Goal: Task Accomplishment & Management: Complete application form

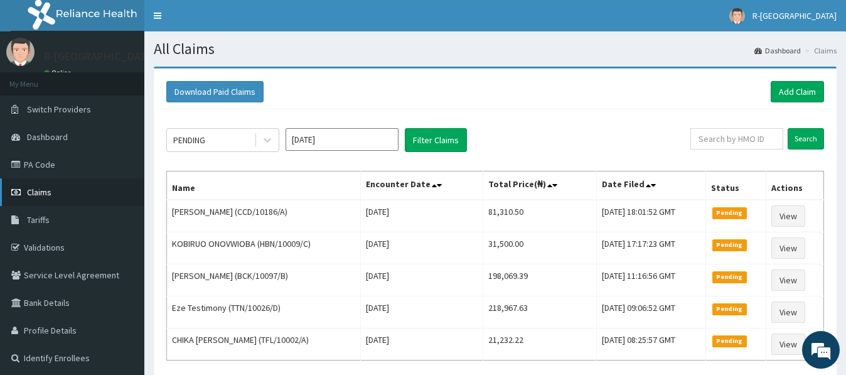
click at [42, 193] on span "Claims" at bounding box center [39, 191] width 24 height 11
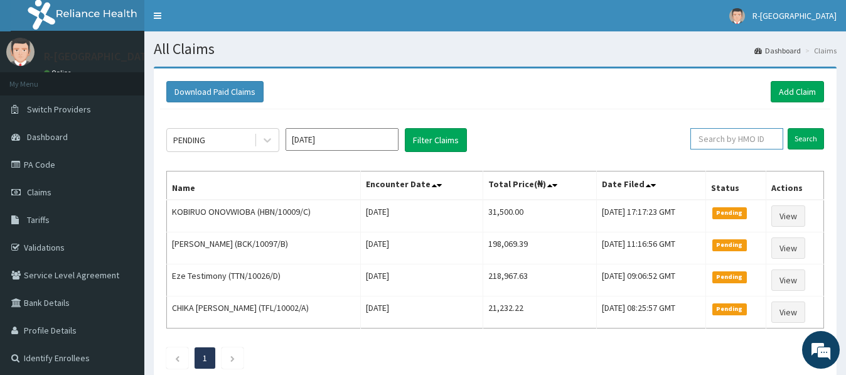
click at [718, 139] on input "text" at bounding box center [737, 138] width 93 height 21
drag, startPoint x: 643, startPoint y: 113, endPoint x: 671, endPoint y: 114, distance: 28.3
click at [644, 112] on div "PENDING Sep 2025 Filter Claims Search Name Encounter Date Total Price(₦) Date F…" at bounding box center [495, 245] width 671 height 272
click at [787, 93] on link "Add Claim" at bounding box center [797, 91] width 53 height 21
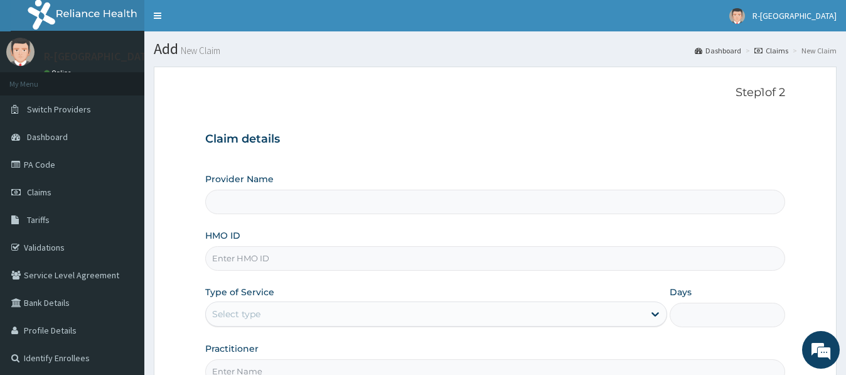
scroll to position [141, 0]
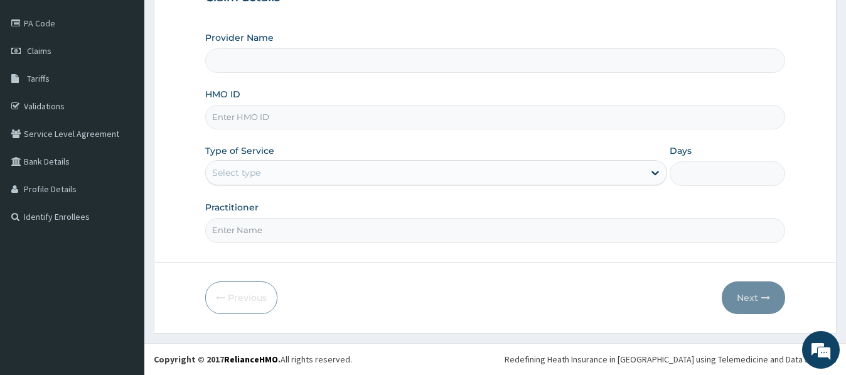
type input "CHL/11026/B"
type input "R-Jolad Hospital Nigeria Limited(kupa)"
type input "CHL/11026/B"
click at [225, 176] on div "Select type" at bounding box center [236, 172] width 48 height 13
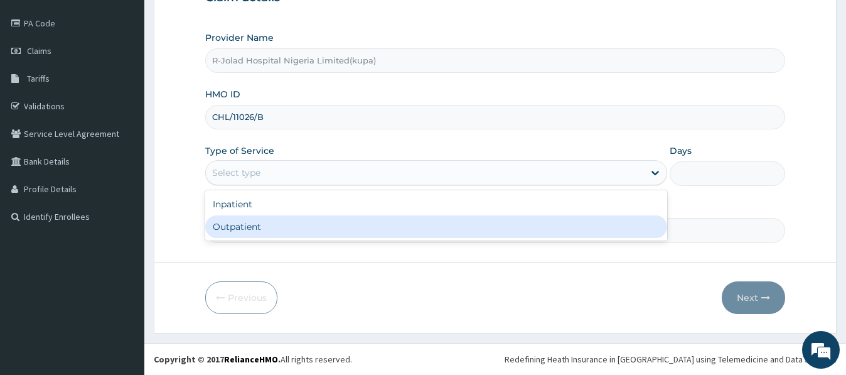
click at [229, 224] on div "Outpatient" at bounding box center [435, 226] width 461 height 23
type input "1"
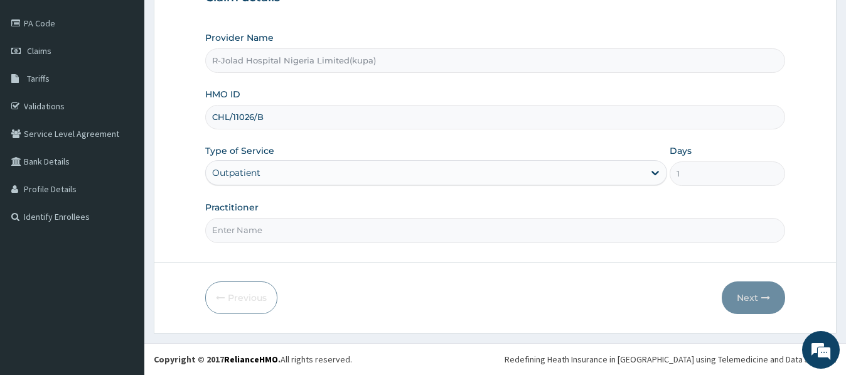
click at [232, 236] on input "Practitioner" at bounding box center [494, 230] width 579 height 24
paste input "Hayyatudeen Sani"
type input "Hayyatudeen Sani"
click at [744, 298] on button "Next" at bounding box center [753, 297] width 63 height 33
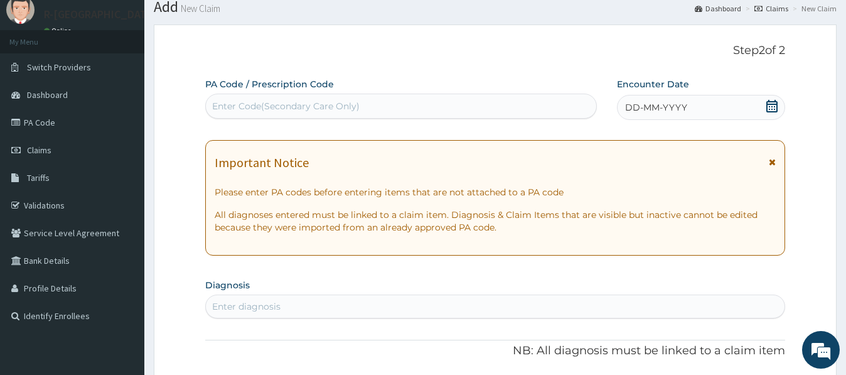
scroll to position [13, 0]
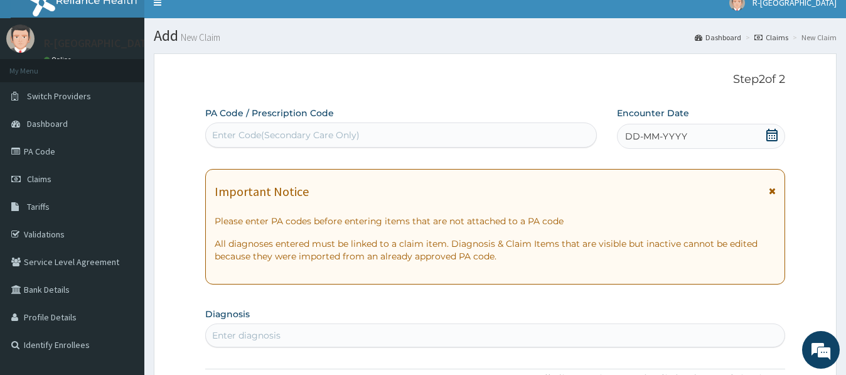
click at [770, 138] on icon at bounding box center [772, 135] width 11 height 13
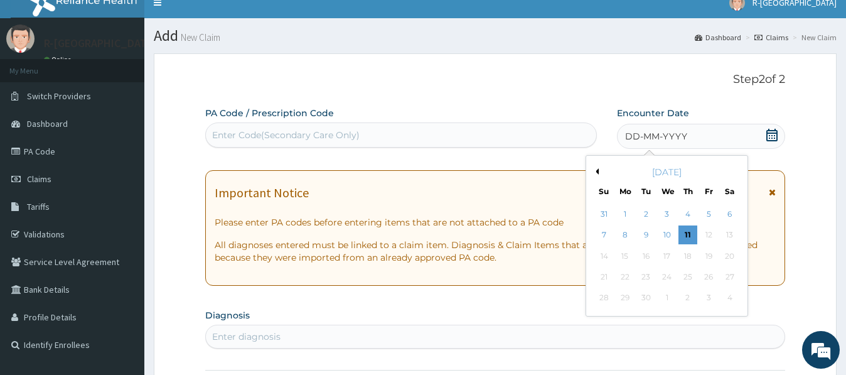
drag, startPoint x: 686, startPoint y: 214, endPoint x: 630, endPoint y: 208, distance: 56.2
click at [686, 213] on div "4" at bounding box center [688, 214] width 19 height 19
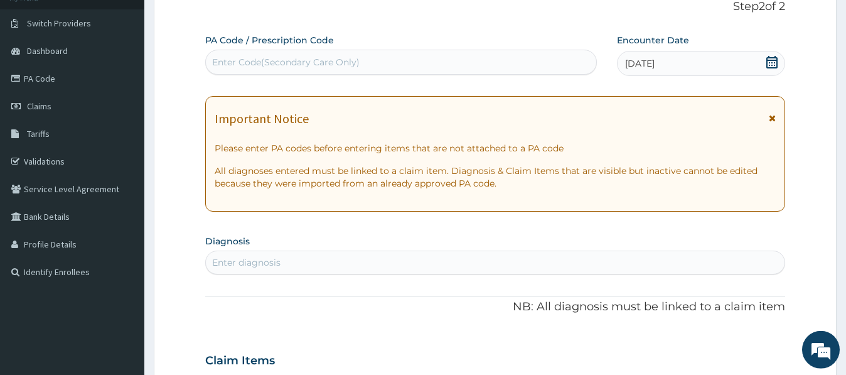
scroll to position [141, 0]
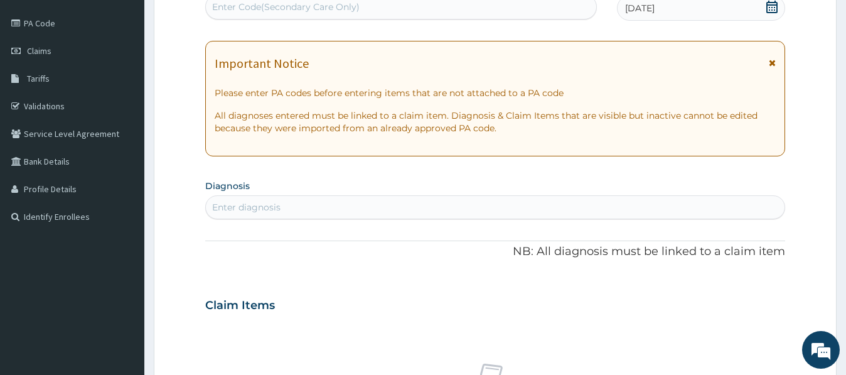
click at [227, 210] on div "Enter diagnosis" at bounding box center [246, 207] width 68 height 13
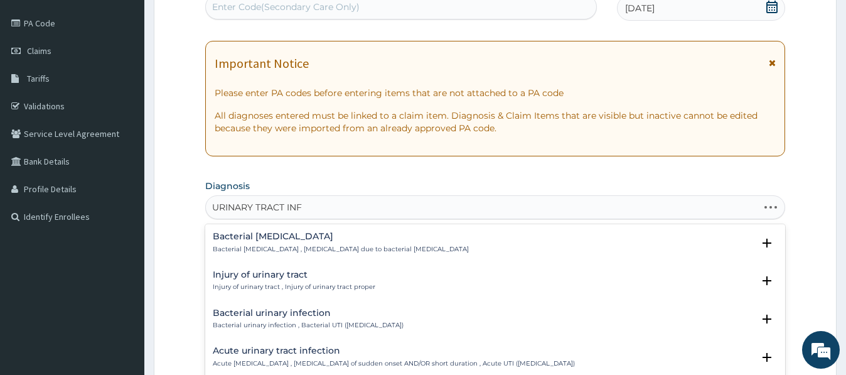
type input "URINARY TRACT INFE"
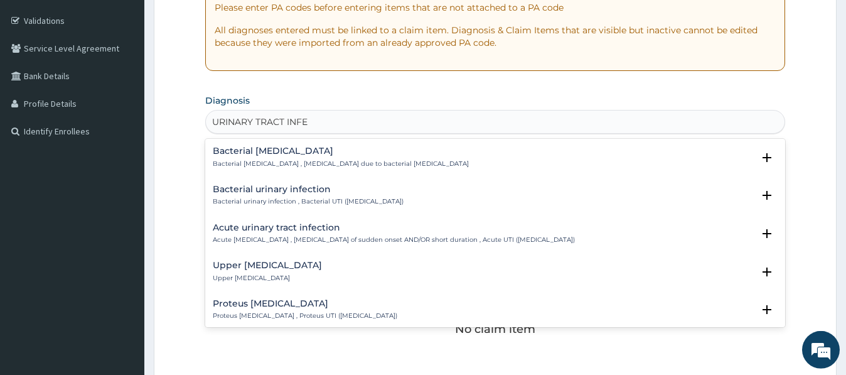
scroll to position [269, 0]
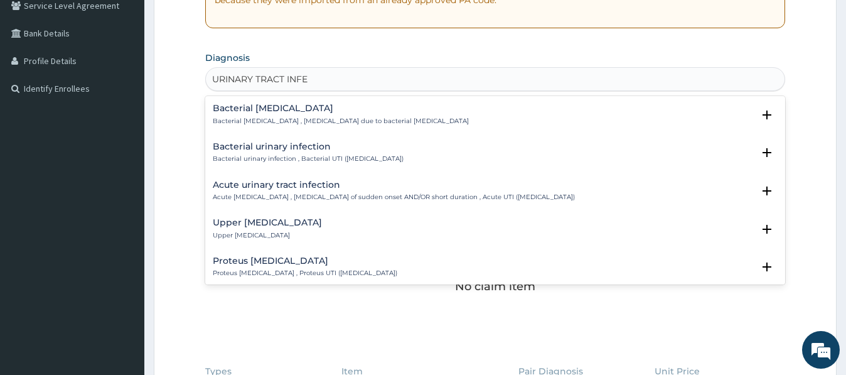
click at [264, 226] on h4 "Upper [MEDICAL_DATA]" at bounding box center [267, 222] width 109 height 9
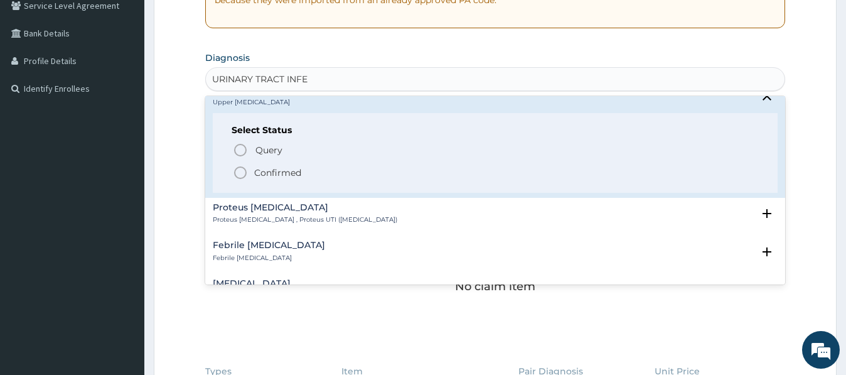
scroll to position [136, 0]
click at [244, 171] on icon "status option filled" at bounding box center [240, 170] width 15 height 15
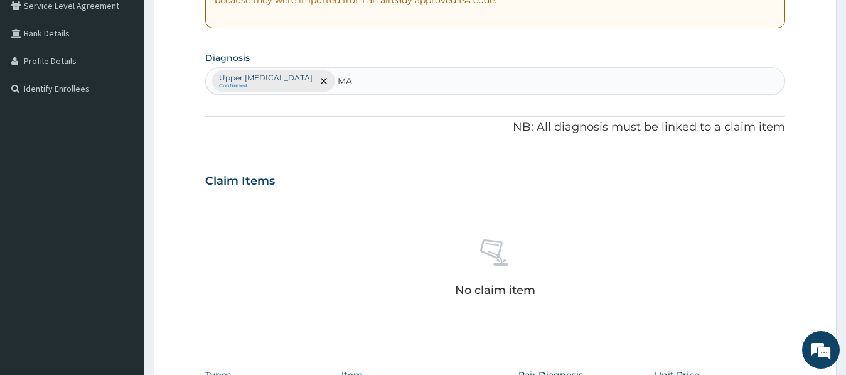
type input "MALA"
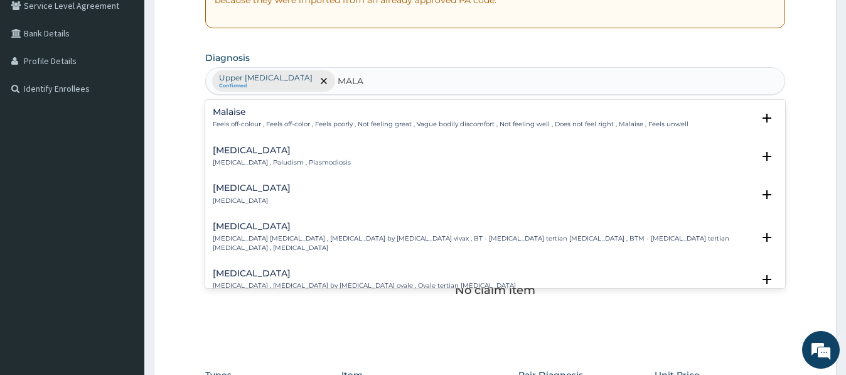
click at [228, 153] on h4 "[MEDICAL_DATA]" at bounding box center [282, 150] width 138 height 9
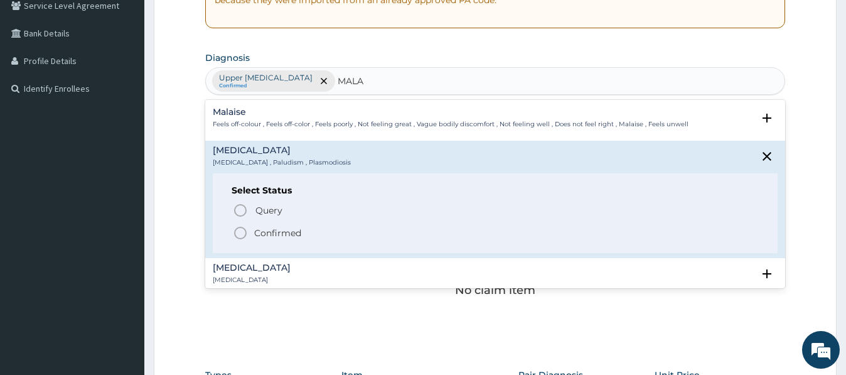
click at [240, 235] on icon "status option filled" at bounding box center [240, 232] width 15 height 15
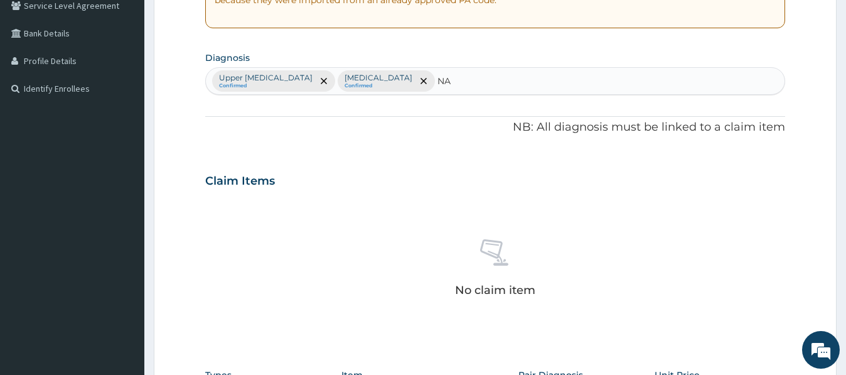
type input "N"
type input "NASO"
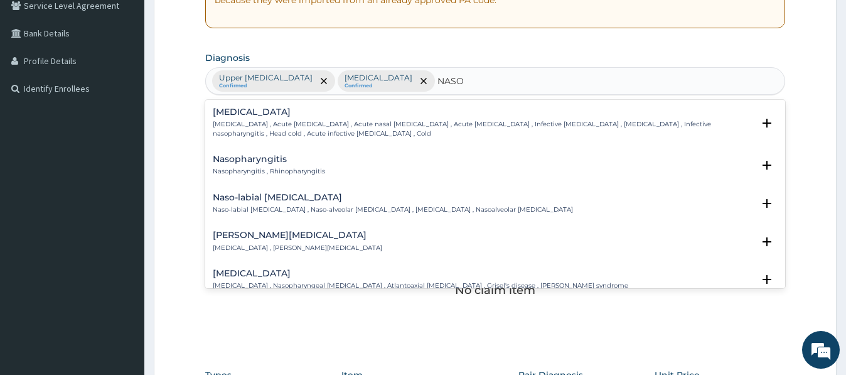
click at [237, 122] on p "[MEDICAL_DATA] , Acute [MEDICAL_DATA] , Acute nasal [MEDICAL_DATA] , Acute [MED…" at bounding box center [483, 129] width 540 height 18
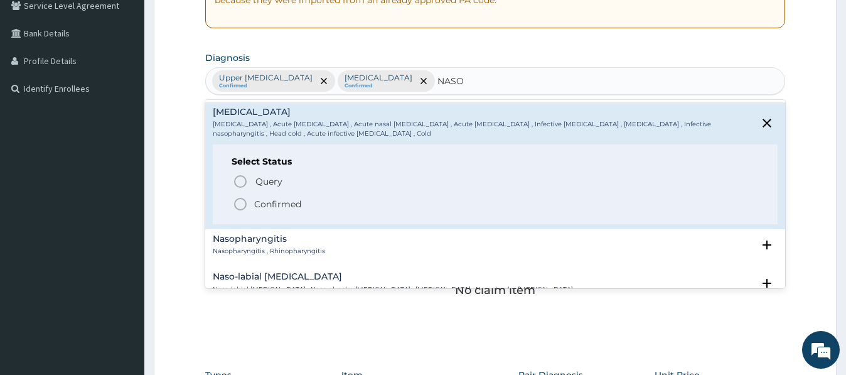
click at [239, 204] on icon "status option filled" at bounding box center [240, 204] width 15 height 15
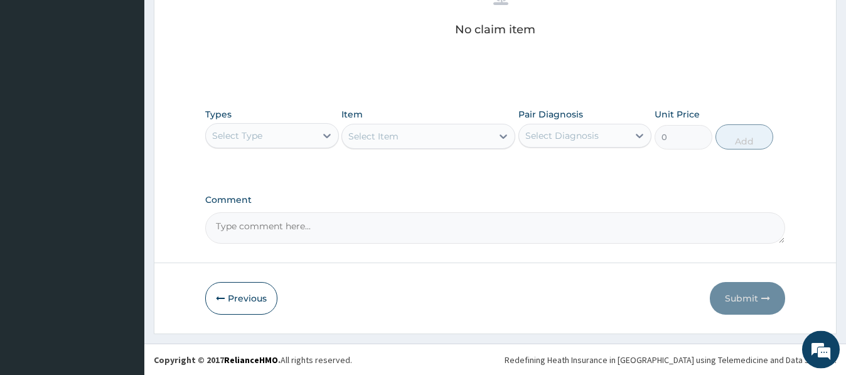
scroll to position [531, 0]
click at [236, 141] on div "Select Type" at bounding box center [260, 135] width 109 height 20
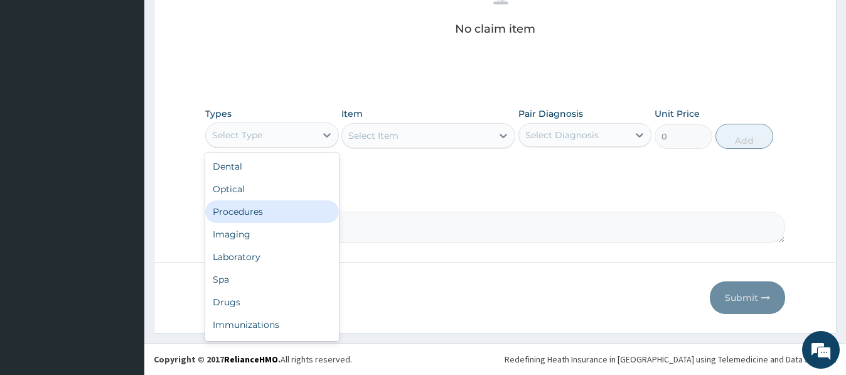
click at [250, 211] on div "Procedures" at bounding box center [271, 211] width 133 height 23
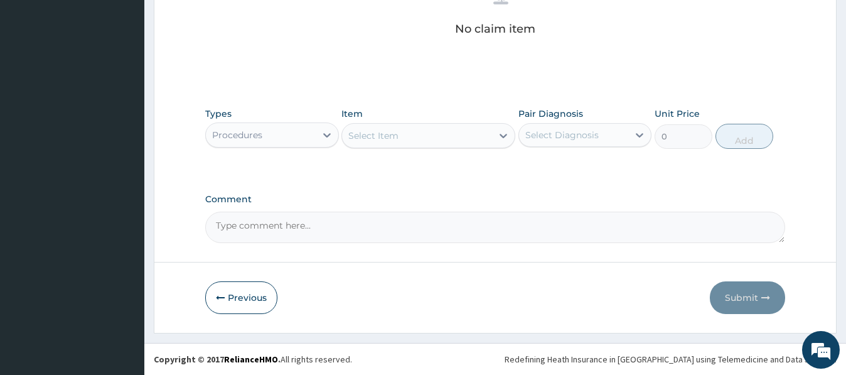
click at [379, 137] on div "Select Item" at bounding box center [373, 135] width 50 height 13
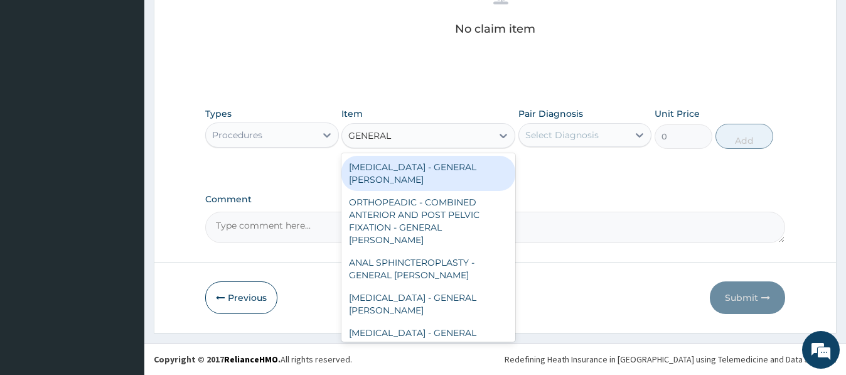
type input "GENERAL C"
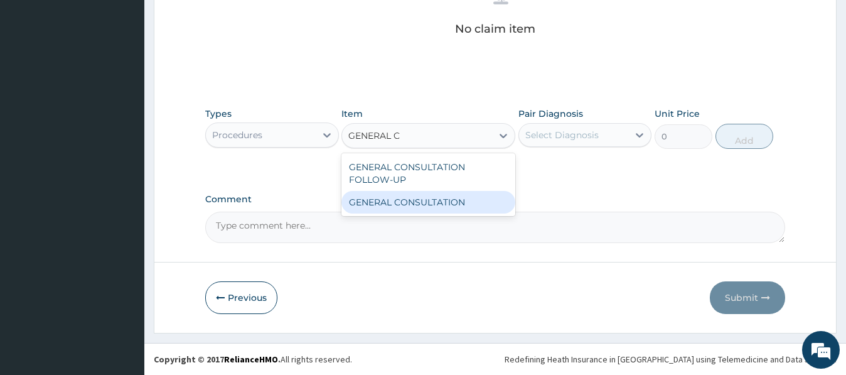
click at [438, 207] on div "GENERAL CONSULTATION" at bounding box center [429, 202] width 174 height 23
type input "6750"
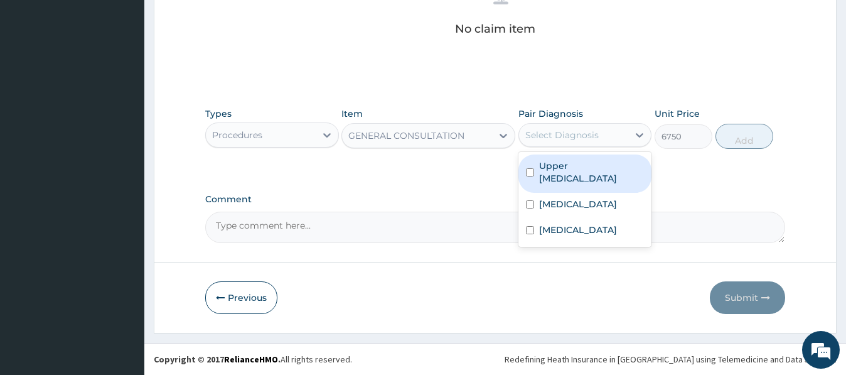
click at [574, 137] on div "Select Diagnosis" at bounding box center [561, 135] width 73 height 13
click at [564, 178] on label "Upper [MEDICAL_DATA]" at bounding box center [591, 171] width 105 height 25
checkbox input "true"
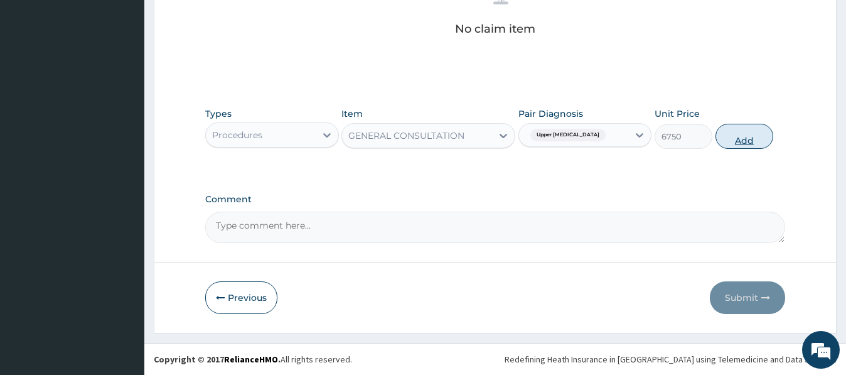
click at [742, 137] on button "Add" at bounding box center [745, 136] width 58 height 25
type input "0"
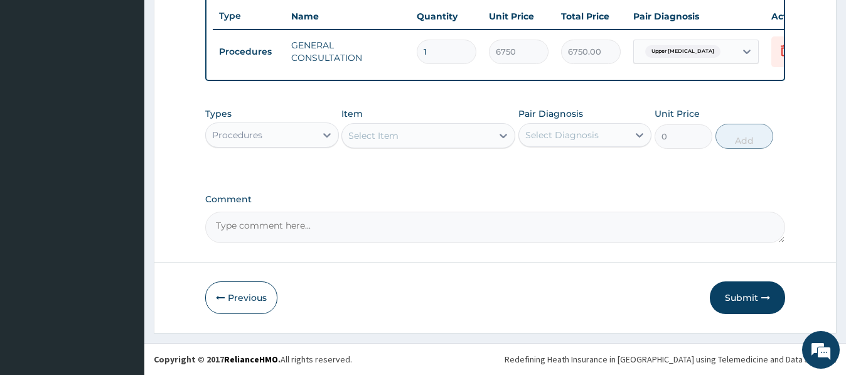
click at [225, 134] on div "Procedures" at bounding box center [237, 135] width 50 height 13
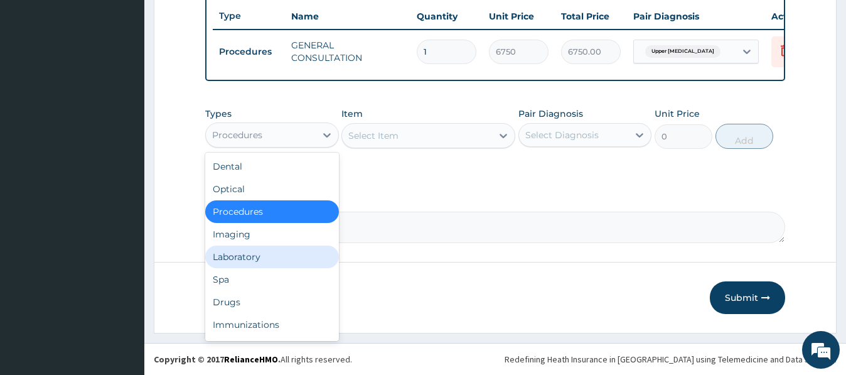
click at [245, 254] on div "Laboratory" at bounding box center [271, 256] width 133 height 23
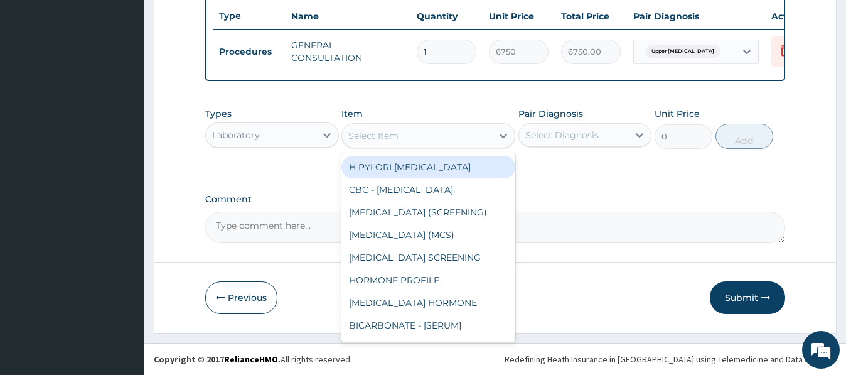
click at [363, 136] on div "Select Item" at bounding box center [373, 135] width 50 height 13
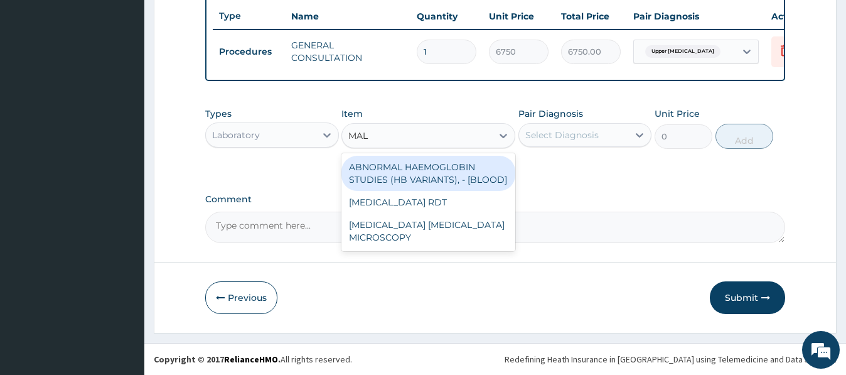
type input "MALA"
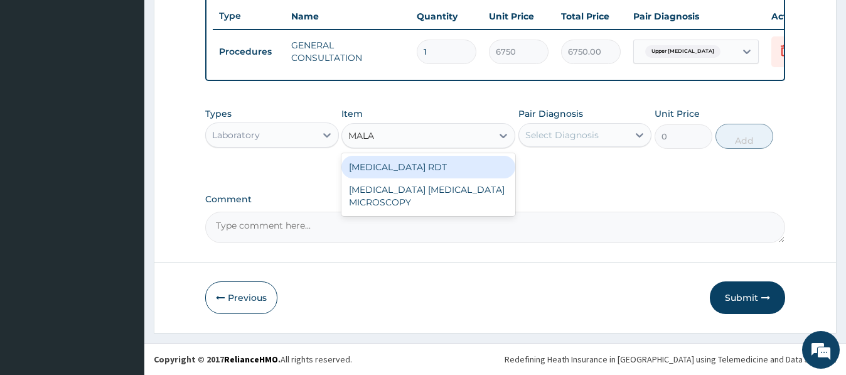
drag, startPoint x: 406, startPoint y: 164, endPoint x: 416, endPoint y: 157, distance: 11.7
click at [410, 163] on div "[MEDICAL_DATA] RDT" at bounding box center [429, 167] width 174 height 23
type input "2700"
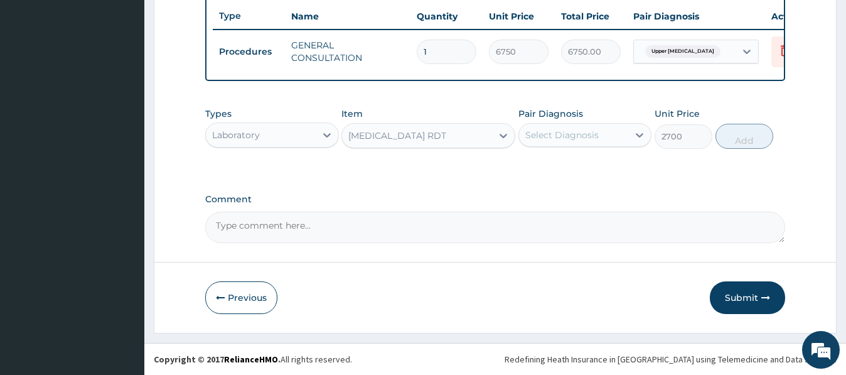
click at [581, 129] on div "Select Diagnosis" at bounding box center [561, 135] width 73 height 13
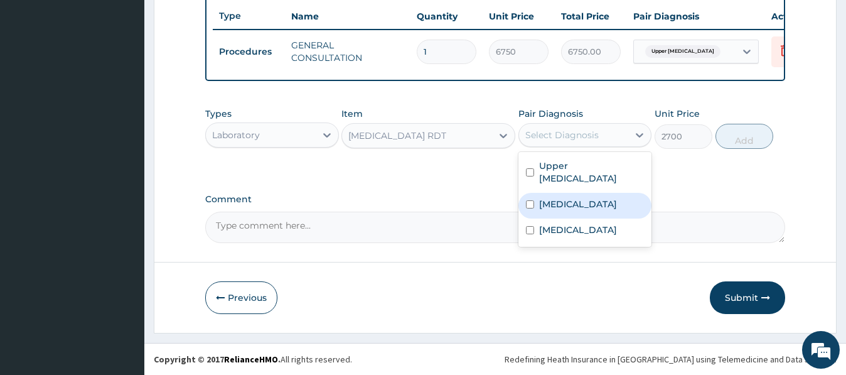
click at [564, 200] on label "[MEDICAL_DATA]" at bounding box center [578, 204] width 78 height 13
checkbox input "true"
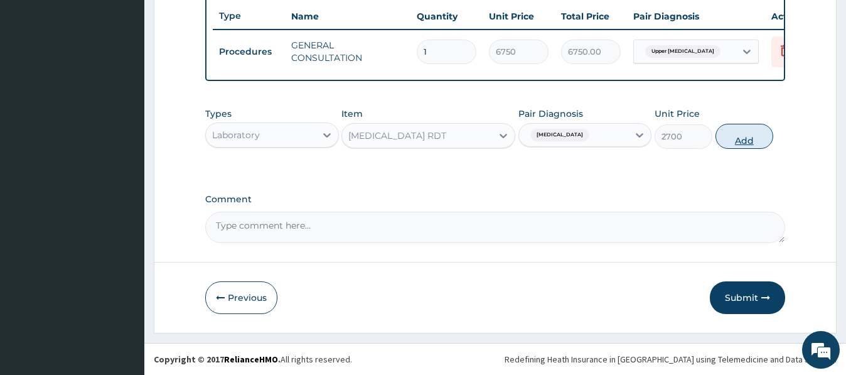
click at [740, 137] on button "Add" at bounding box center [745, 136] width 58 height 25
type input "0"
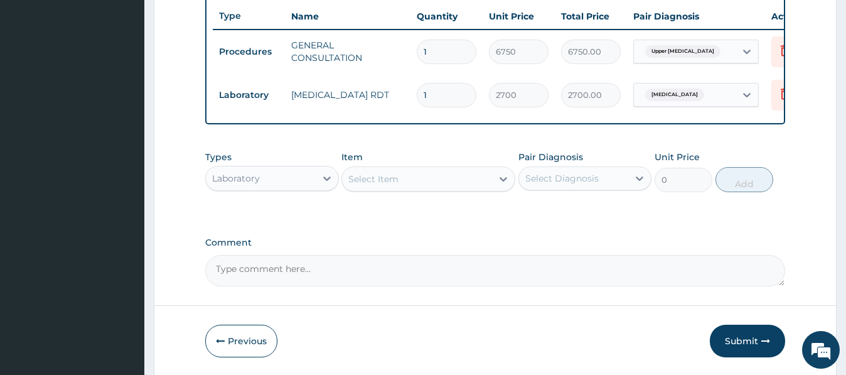
click at [369, 183] on div "Select Item" at bounding box center [373, 179] width 50 height 13
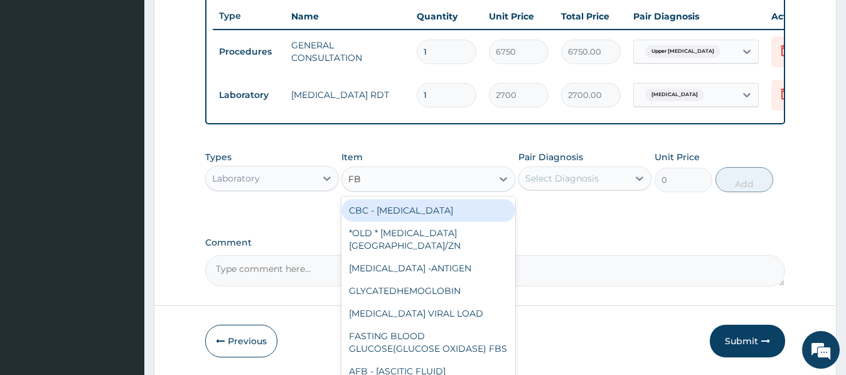
type input "FBC"
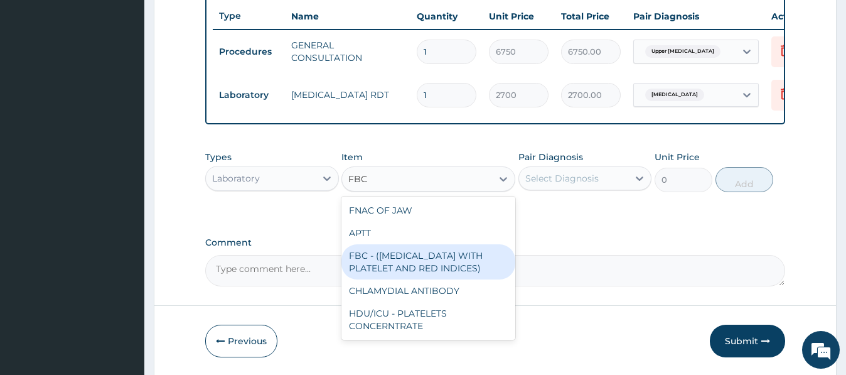
click at [429, 261] on div "FBC - ([MEDICAL_DATA] WITH PLATELET AND RED INDICES)" at bounding box center [429, 261] width 174 height 35
type input "5400"
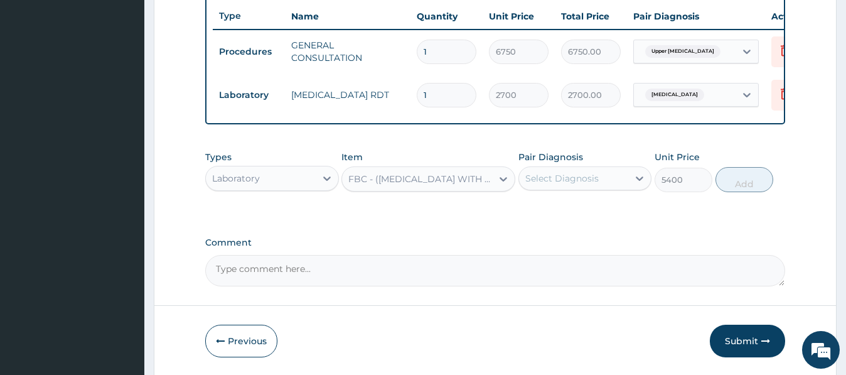
click at [586, 183] on div "Select Diagnosis" at bounding box center [561, 178] width 73 height 13
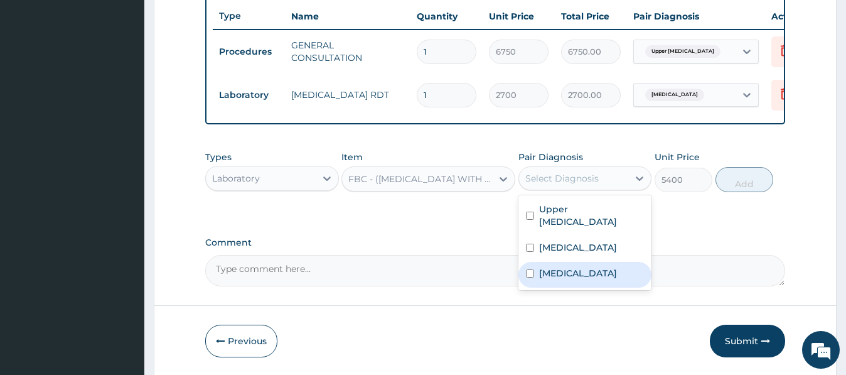
click at [585, 281] on div "[MEDICAL_DATA]" at bounding box center [585, 275] width 133 height 26
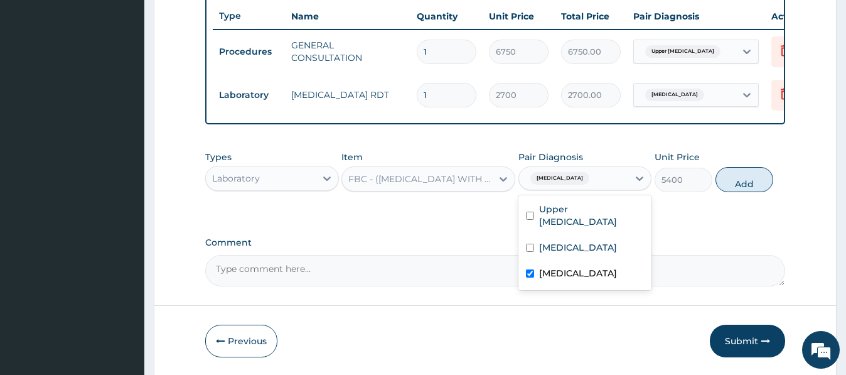
checkbox input "true"
click at [744, 177] on button "Add" at bounding box center [745, 179] width 58 height 25
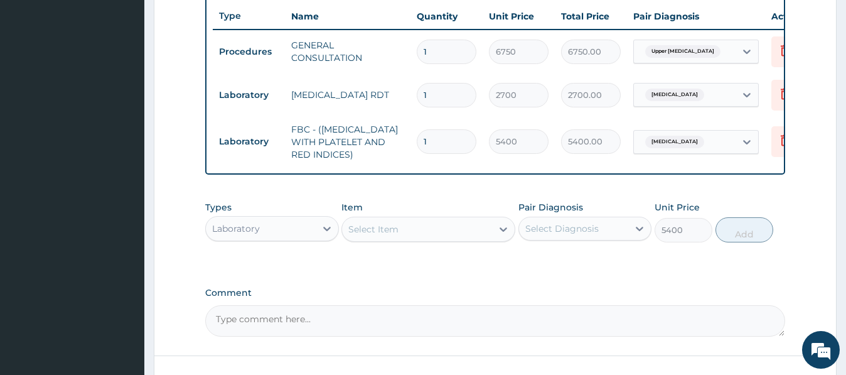
type input "0"
click at [374, 229] on div "Select Item" at bounding box center [373, 229] width 50 height 13
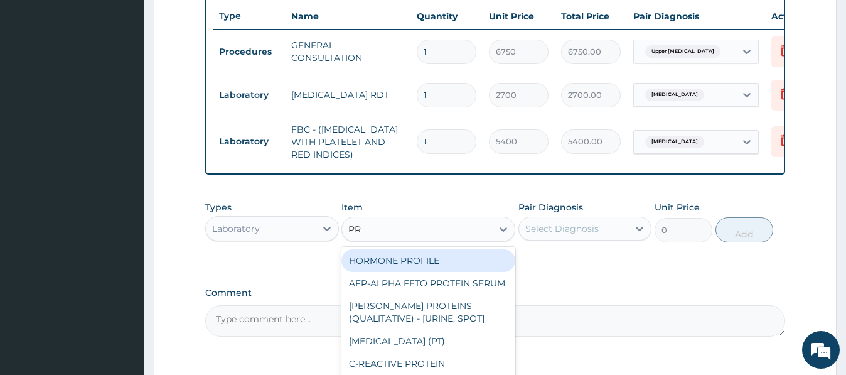
type input "PRE"
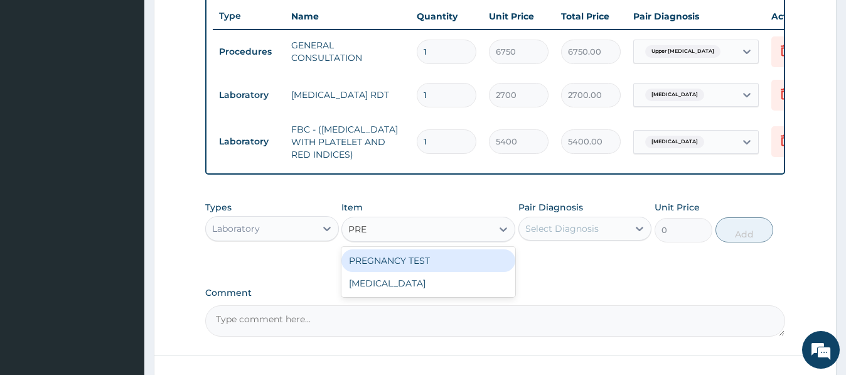
click at [403, 262] on div "PREGNANCY TEST" at bounding box center [429, 260] width 174 height 23
type input "2700"
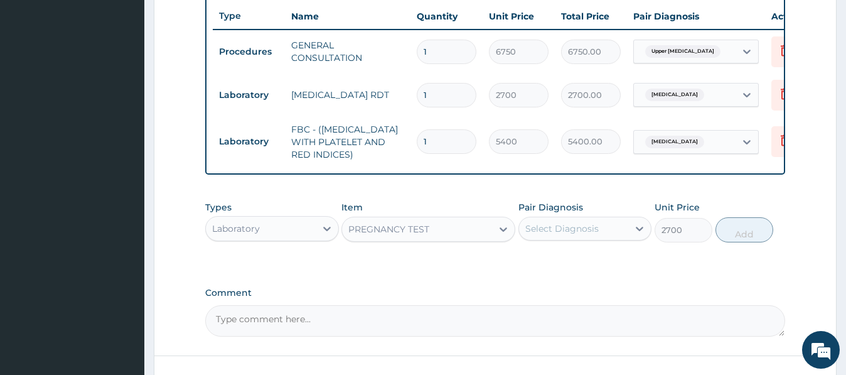
click at [576, 224] on div "Select Diagnosis" at bounding box center [561, 228] width 73 height 13
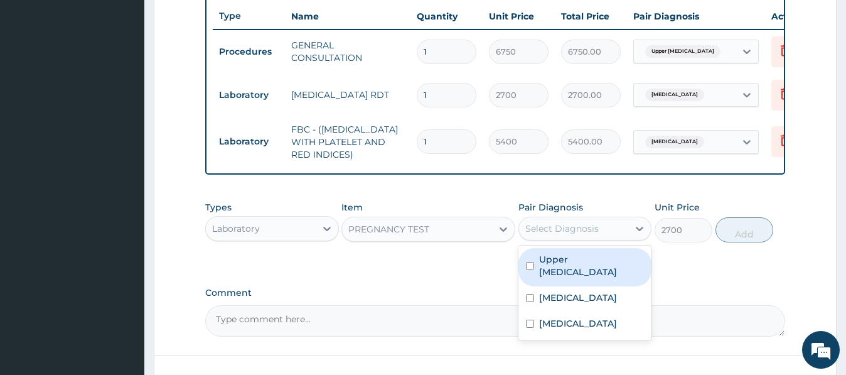
click at [579, 267] on label "Upper [MEDICAL_DATA]" at bounding box center [591, 265] width 105 height 25
checkbox input "true"
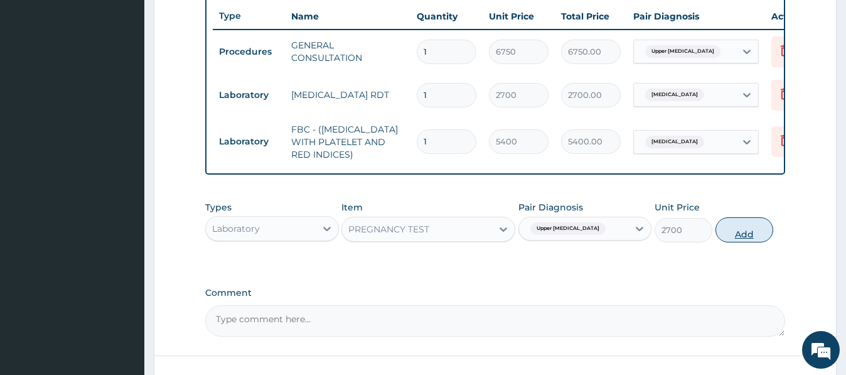
click at [745, 229] on button "Add" at bounding box center [745, 229] width 58 height 25
type input "0"
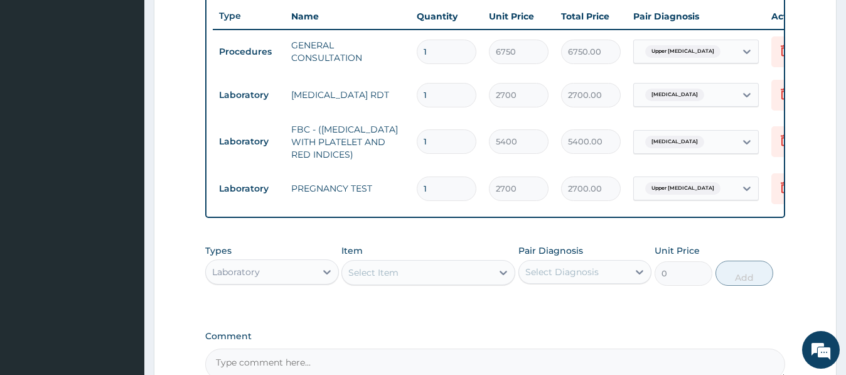
scroll to position [599, 0]
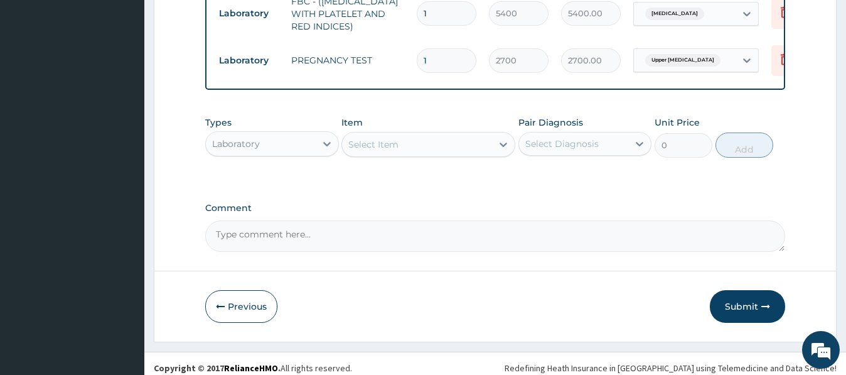
click at [235, 143] on div "Laboratory" at bounding box center [236, 143] width 48 height 13
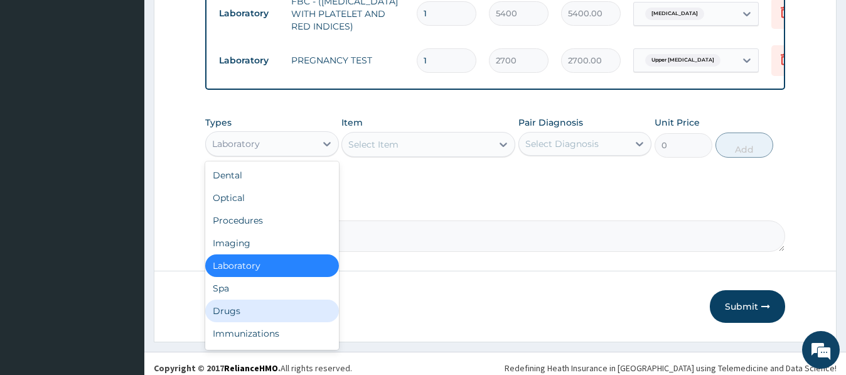
click at [229, 312] on div "Drugs" at bounding box center [271, 310] width 133 height 23
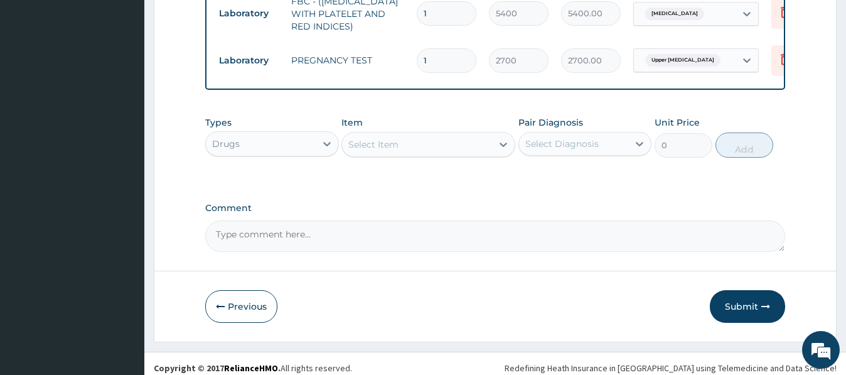
click at [370, 145] on div "Select Item" at bounding box center [373, 144] width 50 height 13
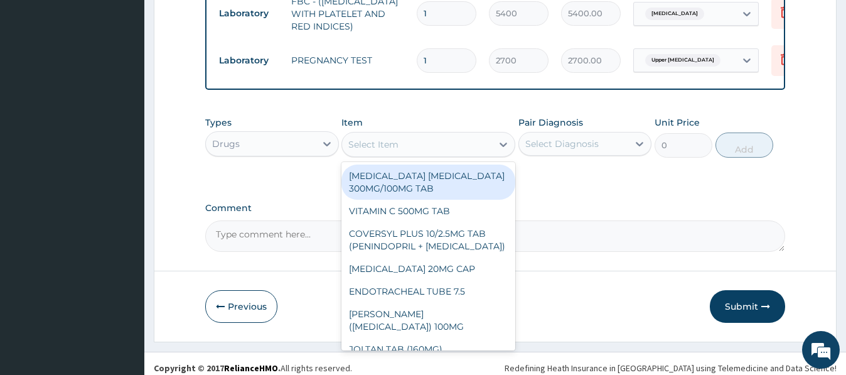
paste input "[MEDICAL_DATA] 500M"
type input "[MEDICAL_DATA] 500M"
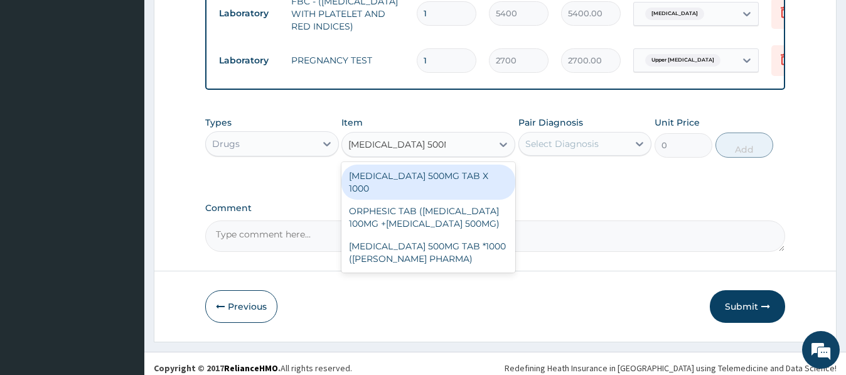
click at [450, 170] on div "[MEDICAL_DATA] 500MG TAB X 1000" at bounding box center [429, 181] width 174 height 35
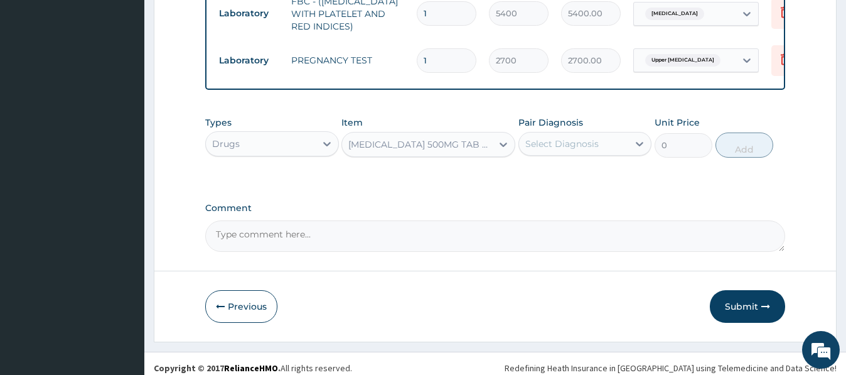
type input "22.39999961853027"
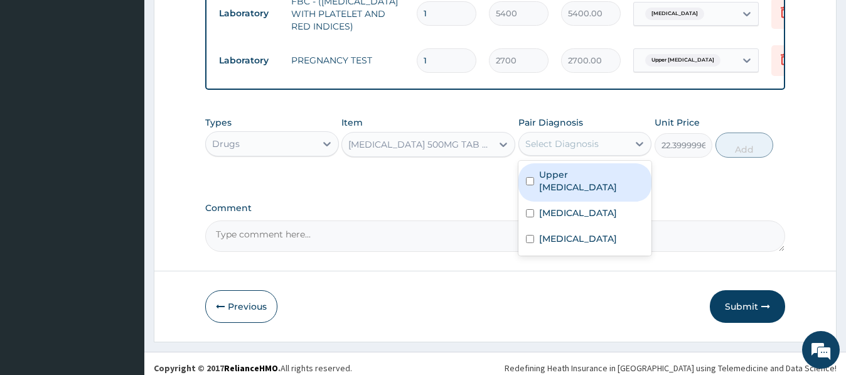
click at [547, 141] on div "Select Diagnosis" at bounding box center [561, 143] width 73 height 13
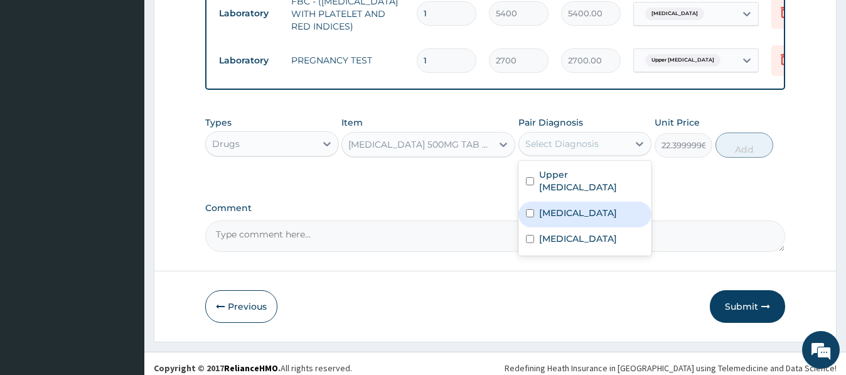
click at [556, 215] on label "[MEDICAL_DATA]" at bounding box center [578, 213] width 78 height 13
checkbox input "true"
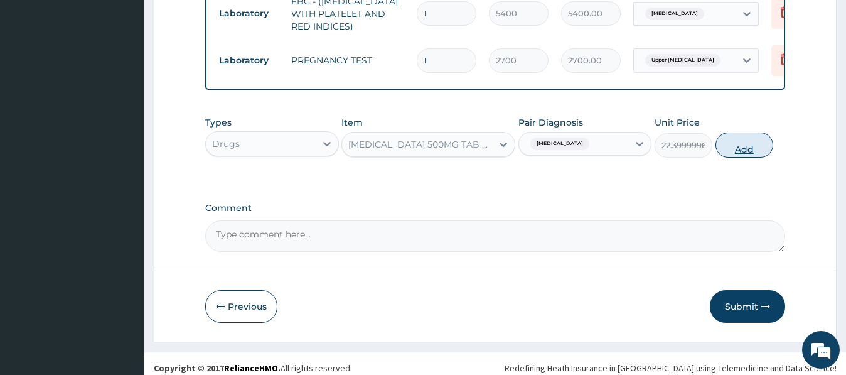
click at [718, 144] on button "Add" at bounding box center [745, 144] width 58 height 25
type input "0"
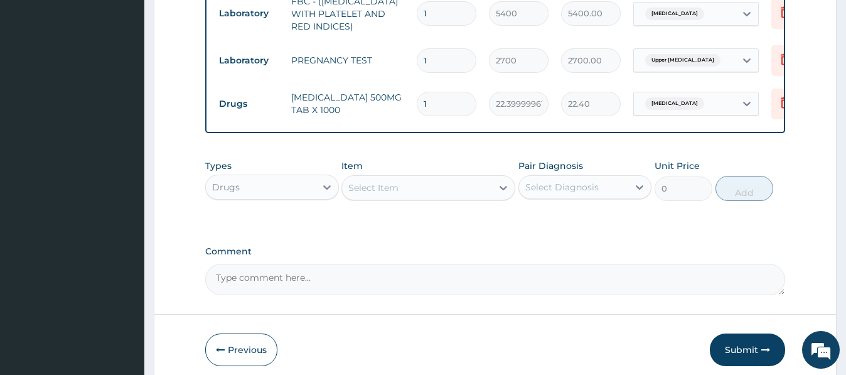
type input "18"
type input "403.20"
type input "18"
click at [361, 185] on div "Select Item" at bounding box center [373, 187] width 50 height 13
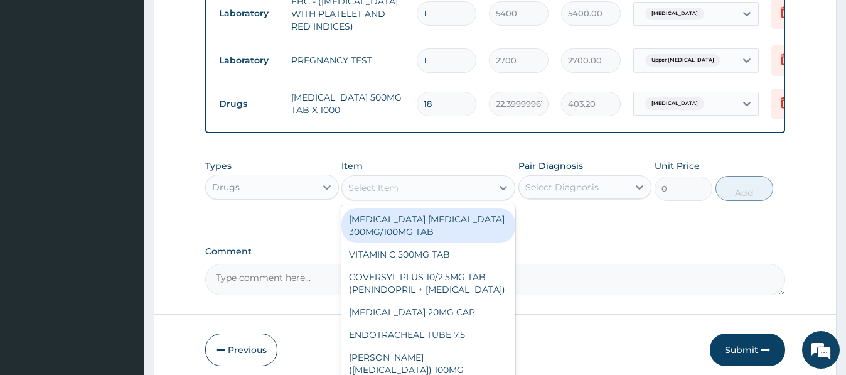
paste input "[MEDICAL_DATA] 20MG CAP"
type input "[MEDICAL_DATA] 20MG CAP"
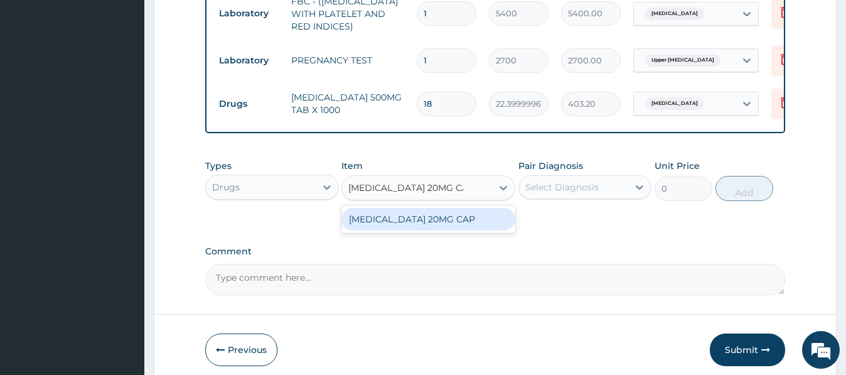
click at [425, 223] on div "[MEDICAL_DATA] 20MG CAP" at bounding box center [429, 219] width 174 height 23
type input "102.375"
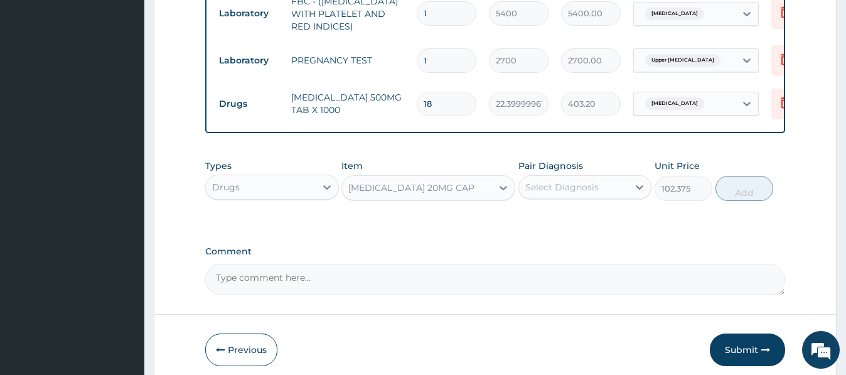
click at [569, 186] on div "Select Diagnosis" at bounding box center [561, 187] width 73 height 13
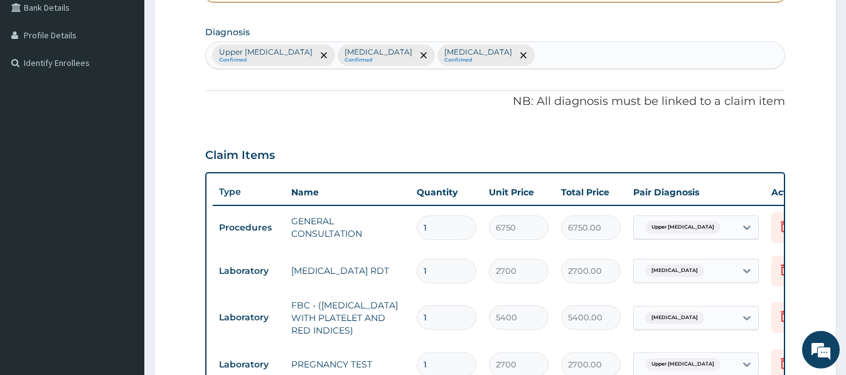
scroll to position [151, 0]
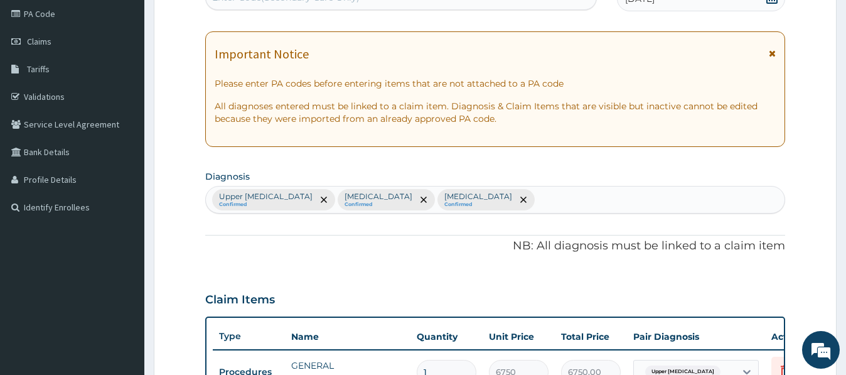
click at [513, 198] on div "Upper [MEDICAL_DATA] Confirmed [MEDICAL_DATA] Confirmed [MEDICAL_DATA] Confirmed" at bounding box center [495, 199] width 578 height 26
type input "PUD"
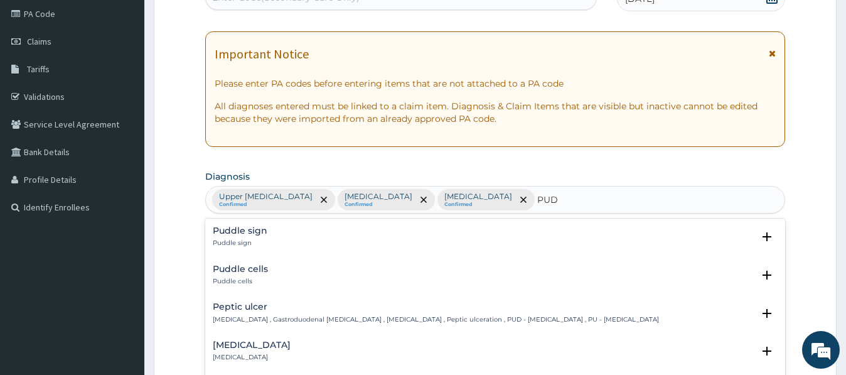
scroll to position [279, 0]
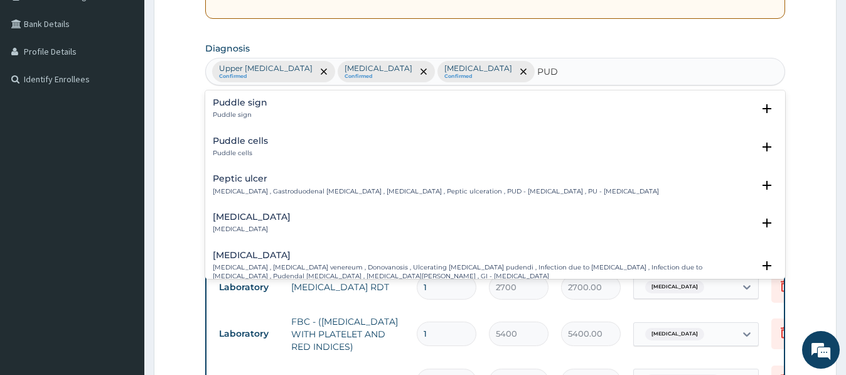
click at [239, 182] on h4 "Peptic ulcer" at bounding box center [436, 178] width 446 height 9
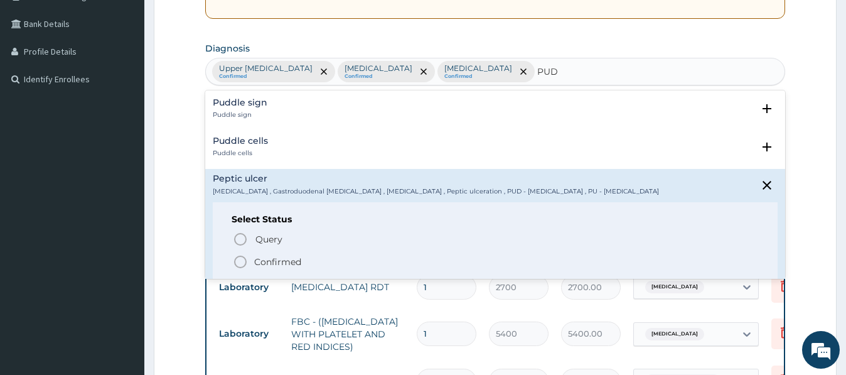
click at [247, 260] on icon "status option filled" at bounding box center [240, 261] width 15 height 15
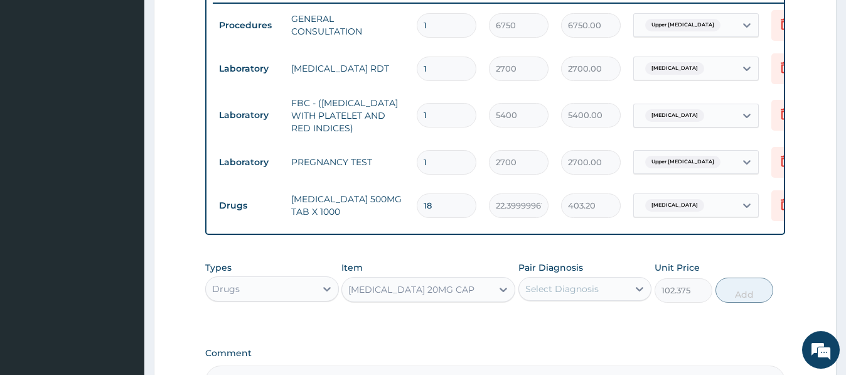
scroll to position [535, 0]
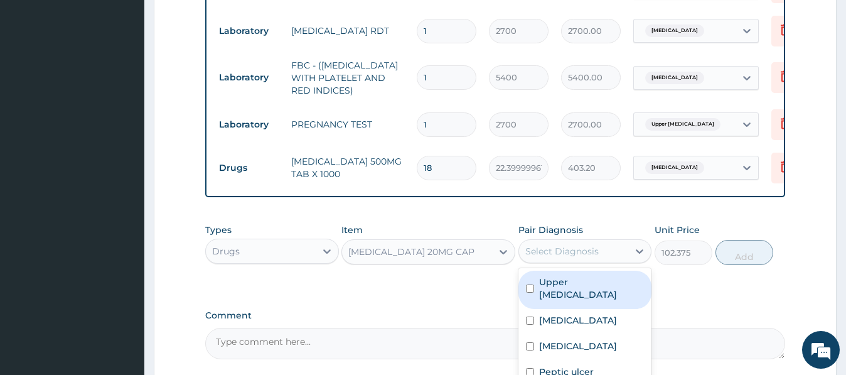
click at [573, 256] on div "Select Diagnosis" at bounding box center [561, 251] width 73 height 13
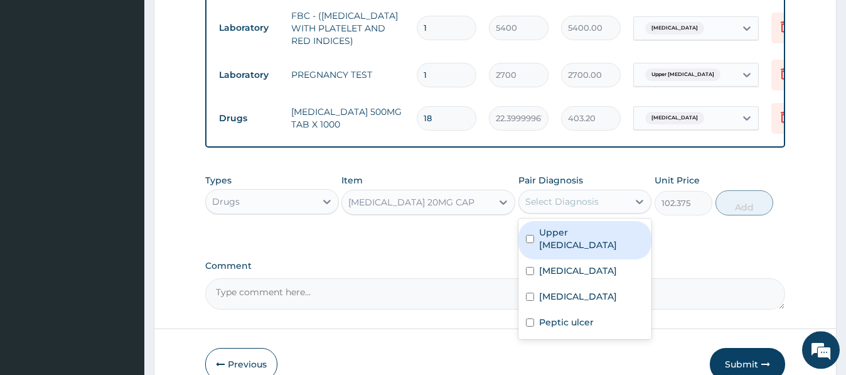
scroll to position [599, 0]
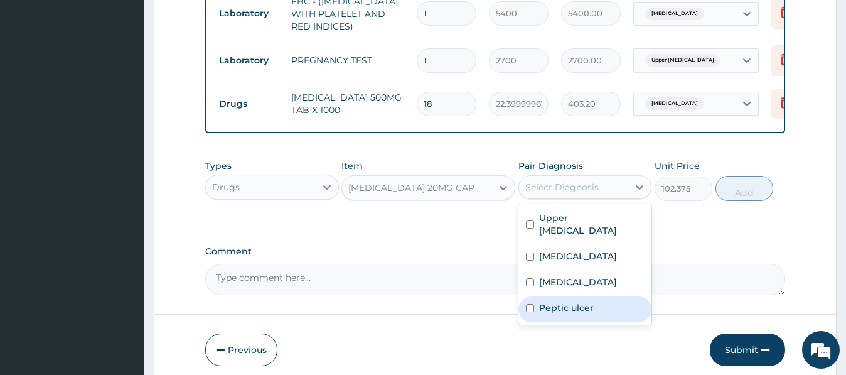
drag, startPoint x: 581, startPoint y: 310, endPoint x: 574, endPoint y: 308, distance: 7.0
click at [579, 310] on label "Peptic ulcer" at bounding box center [566, 307] width 55 height 13
checkbox input "true"
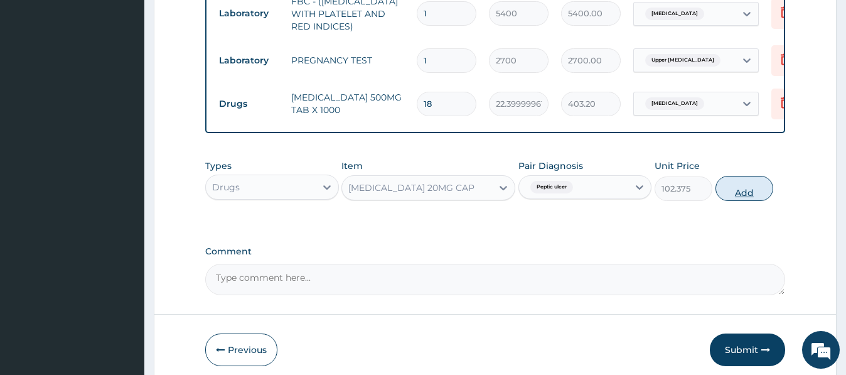
click at [735, 190] on button "Add" at bounding box center [745, 188] width 58 height 25
type input "0"
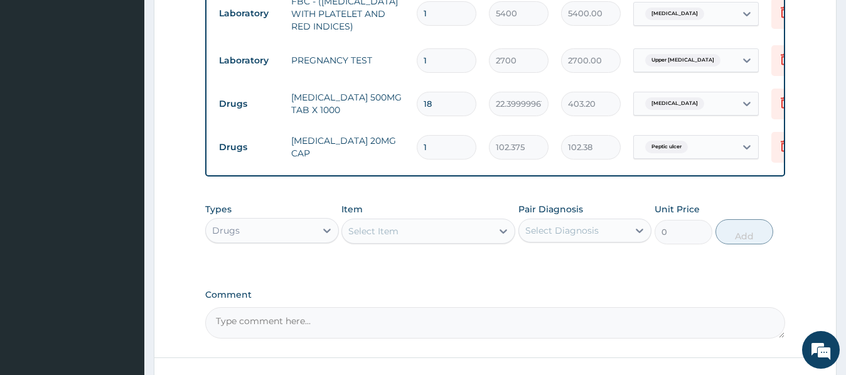
type input "14"
type input "1433.25"
type input "14"
click at [358, 234] on div "Select Item" at bounding box center [373, 231] width 50 height 13
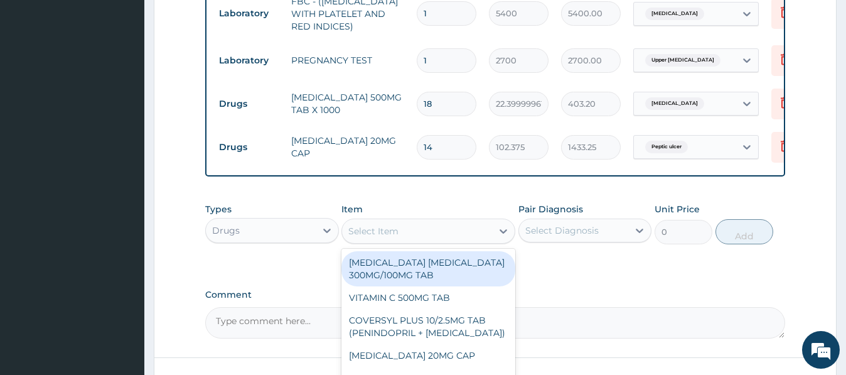
paste input "[MEDICAL_DATA] (EMTRISIL SUSPENSION)"
type input "[MEDICAL_DATA] (EMTRISIL SUSPENSION)"
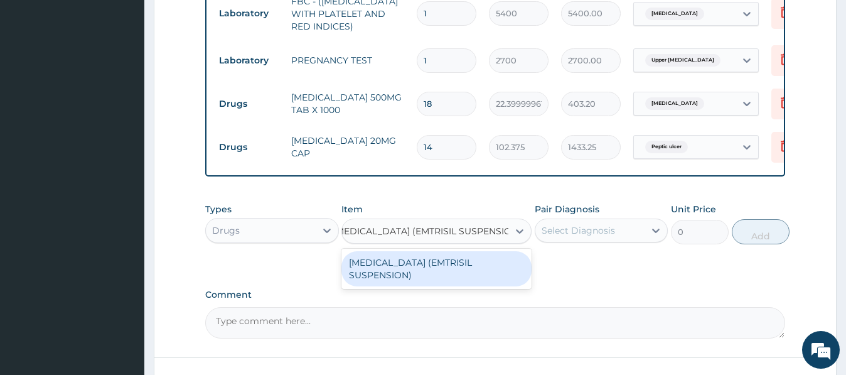
click at [443, 263] on div "[MEDICAL_DATA] (EMTRISIL SUSPENSION)" at bounding box center [437, 268] width 190 height 35
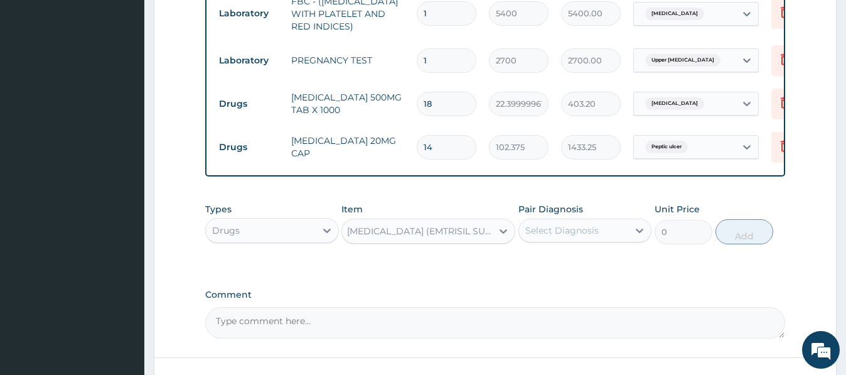
type input "2969.39990234375"
click at [586, 239] on div "Select Diagnosis" at bounding box center [573, 230] width 109 height 20
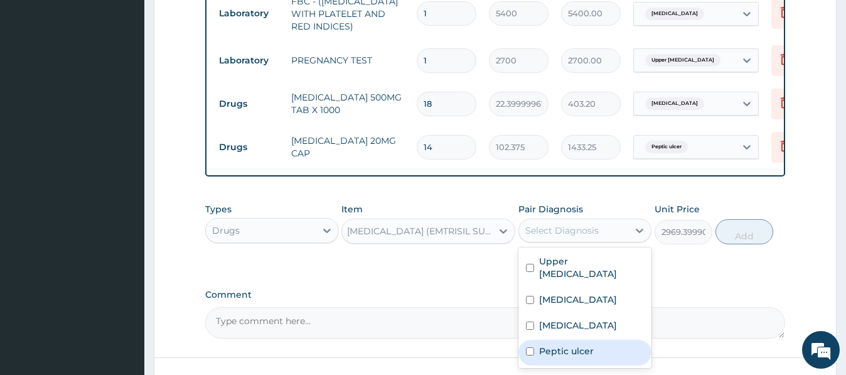
click at [581, 356] on label "Peptic ulcer" at bounding box center [566, 351] width 55 height 13
checkbox input "true"
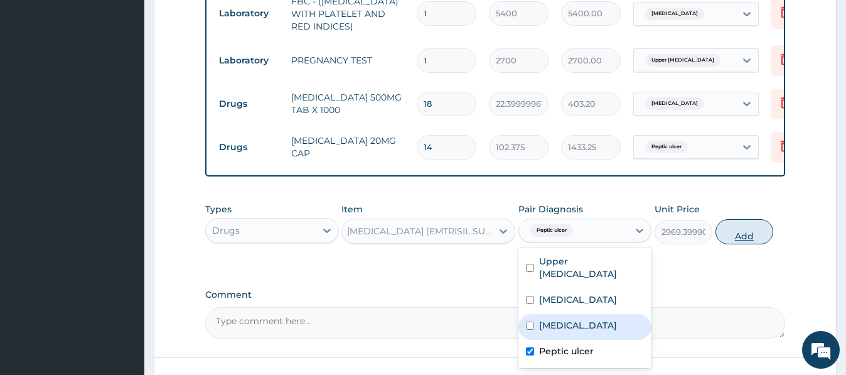
click at [745, 229] on button "Add" at bounding box center [745, 231] width 58 height 25
type input "0"
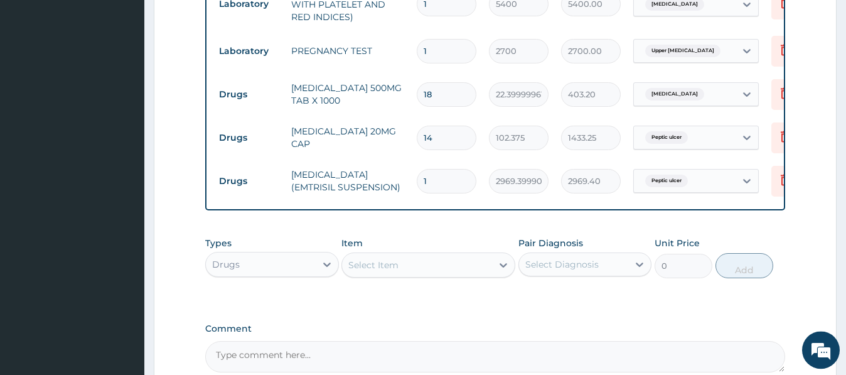
scroll to position [727, 0]
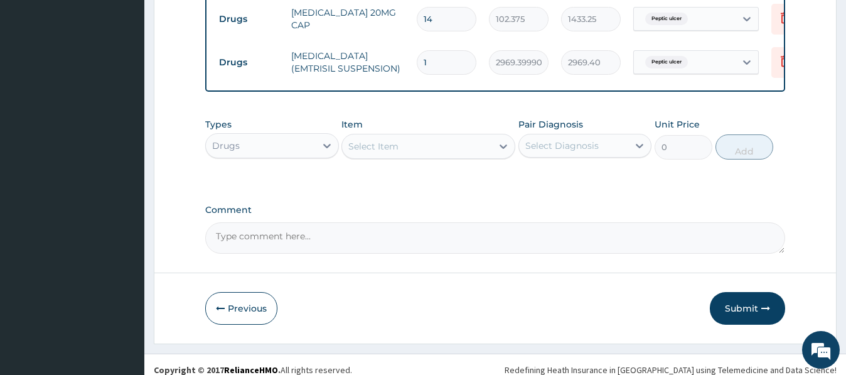
click at [365, 151] on div "Select Item" at bounding box center [373, 146] width 50 height 13
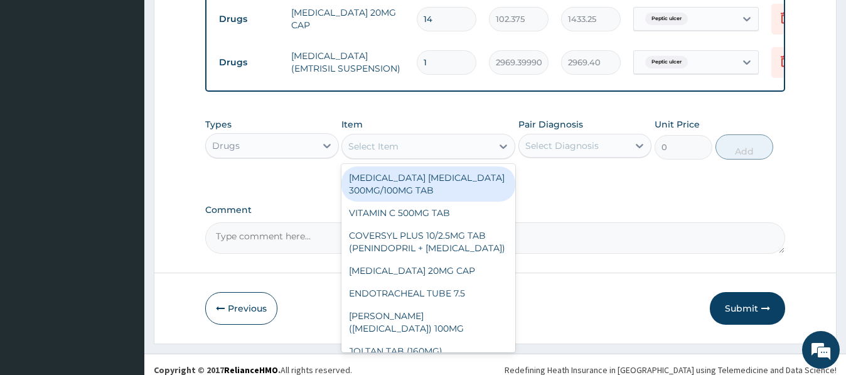
paste input "[MEDICAL_DATA] SUSP"
type input "[MEDICAL_DATA] SUSP"
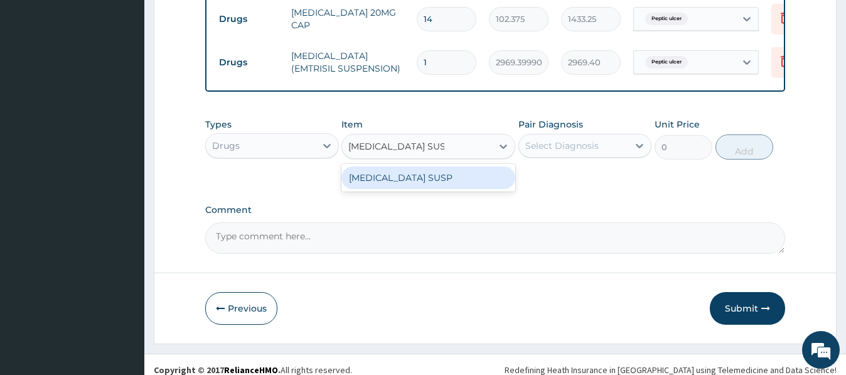
click at [444, 183] on div "[MEDICAL_DATA] SUSP" at bounding box center [429, 177] width 174 height 23
type input "1207.5"
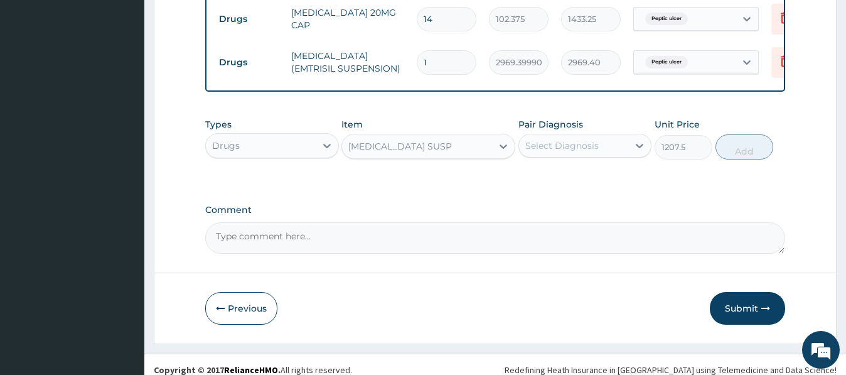
click at [555, 149] on div "Select Diagnosis" at bounding box center [561, 145] width 73 height 13
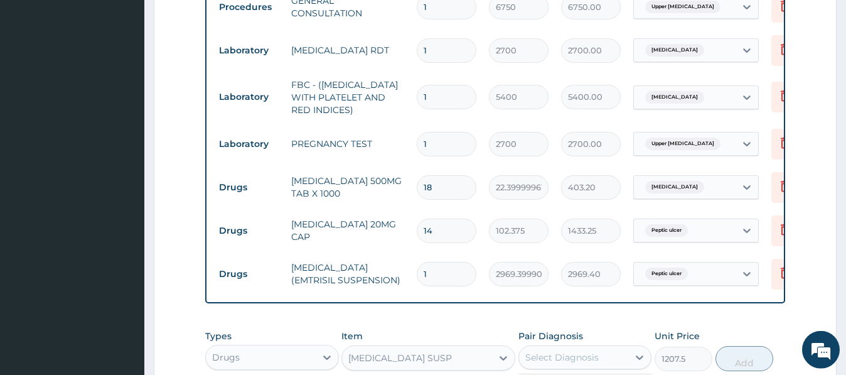
scroll to position [471, 0]
